Goal: Contribute content

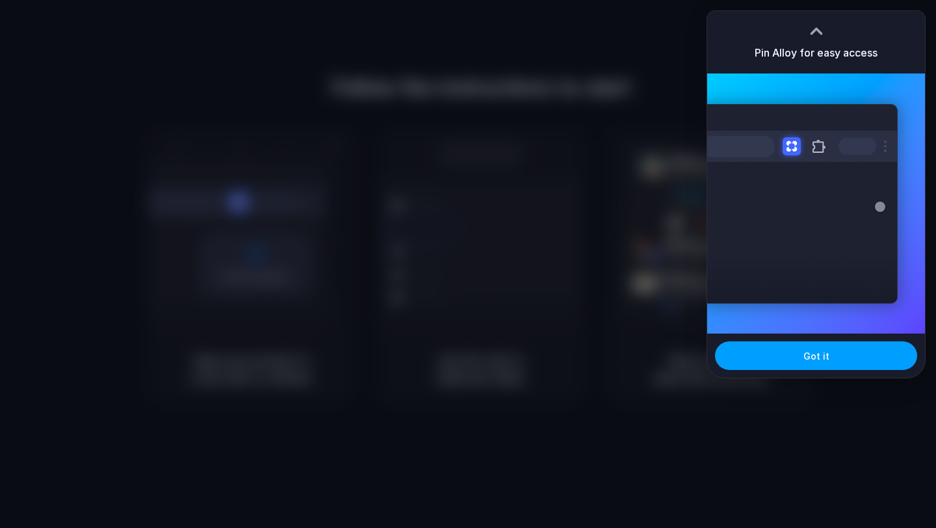
click at [819, 355] on span "Got it" at bounding box center [817, 356] width 26 height 14
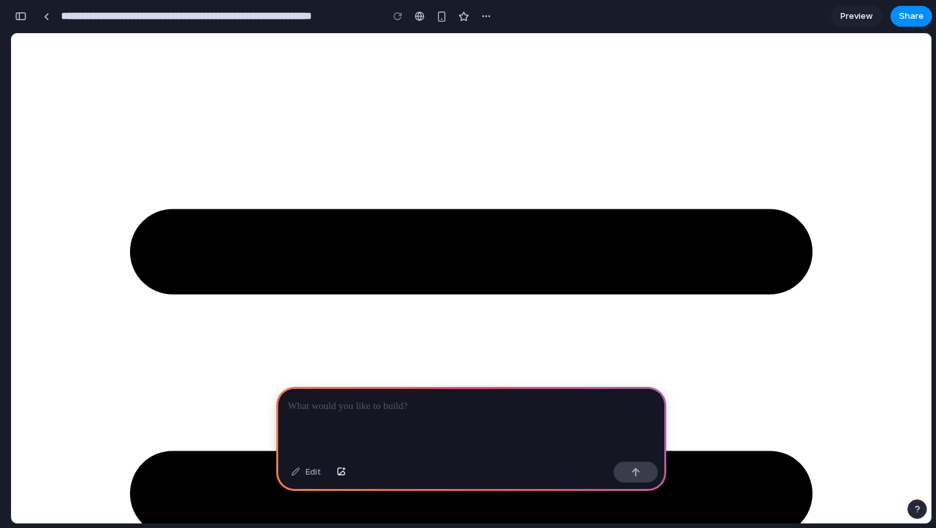
click at [33, 47] on icon at bounding box center [471, 493] width 910 height 910
click at [130, 209] on icon at bounding box center [471, 493] width 683 height 569
click at [396, 421] on div at bounding box center [471, 422] width 390 height 70
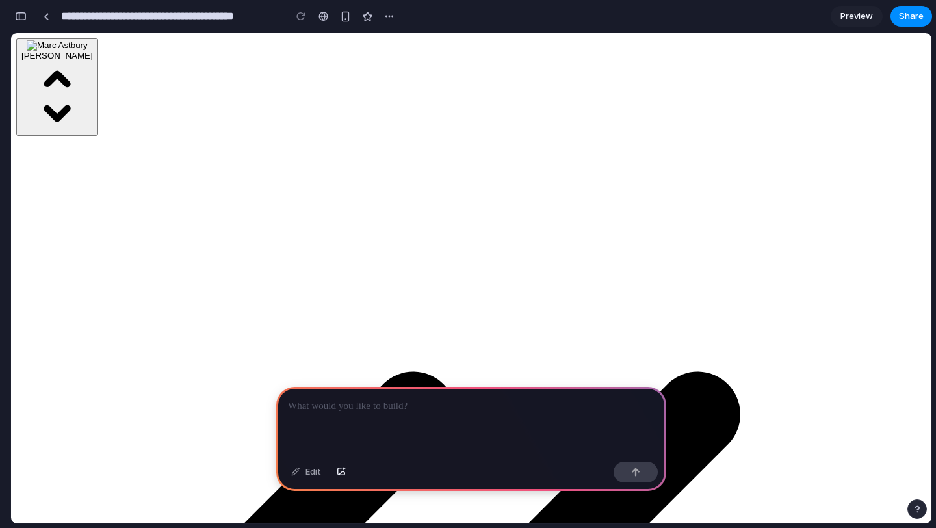
click at [341, 410] on p at bounding box center [471, 407] width 367 height 16
